Goal: Find specific page/section: Find specific page/section

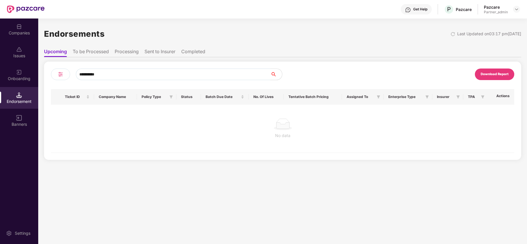
click at [113, 74] on input "**********" at bounding box center [173, 75] width 195 height 12
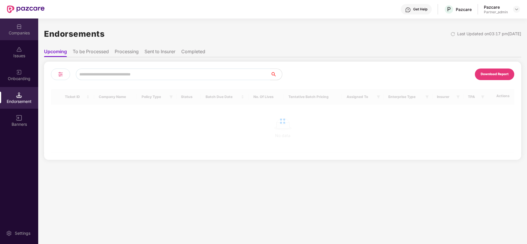
click at [23, 29] on div "Companies" at bounding box center [19, 30] width 38 height 22
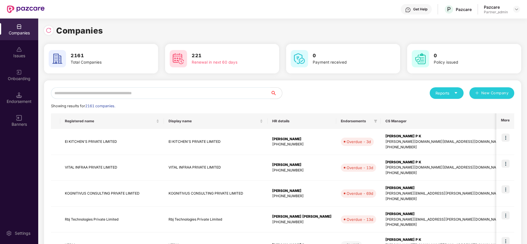
click at [444, 94] on div "Reports" at bounding box center [447, 93] width 22 height 6
click at [436, 109] on div "Companies" at bounding box center [443, 108] width 21 height 6
click at [442, 91] on div "Reports" at bounding box center [447, 93] width 22 height 6
click at [448, 93] on div "Reports" at bounding box center [447, 93] width 22 height 6
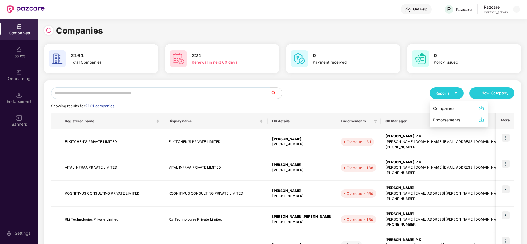
click at [379, 92] on div "Reports New Company" at bounding box center [399, 93] width 232 height 12
click at [444, 94] on div "Reports" at bounding box center [447, 93] width 22 height 6
click at [444, 122] on div "Endorsements" at bounding box center [446, 120] width 27 height 6
click at [449, 92] on div "Reports" at bounding box center [447, 93] width 22 height 6
click at [27, 87] on div "Endorsement" at bounding box center [19, 98] width 38 height 22
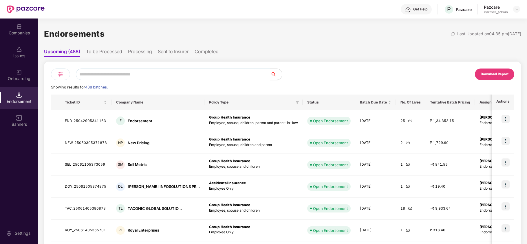
click at [101, 50] on li "To be Processed" at bounding box center [104, 53] width 36 height 8
